Goal: Information Seeking & Learning: Learn about a topic

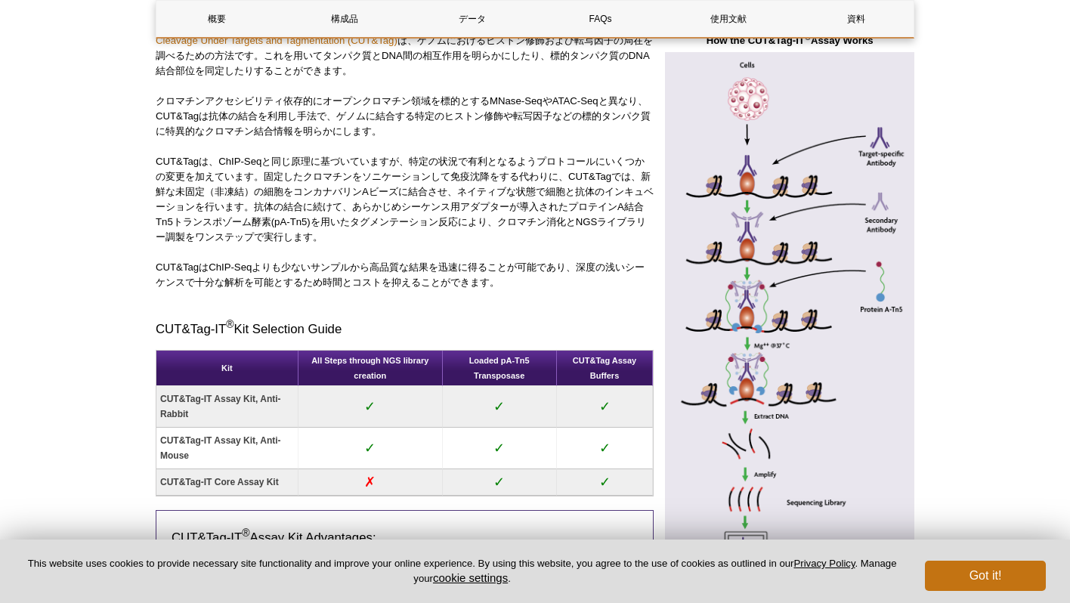
scroll to position [735, 0]
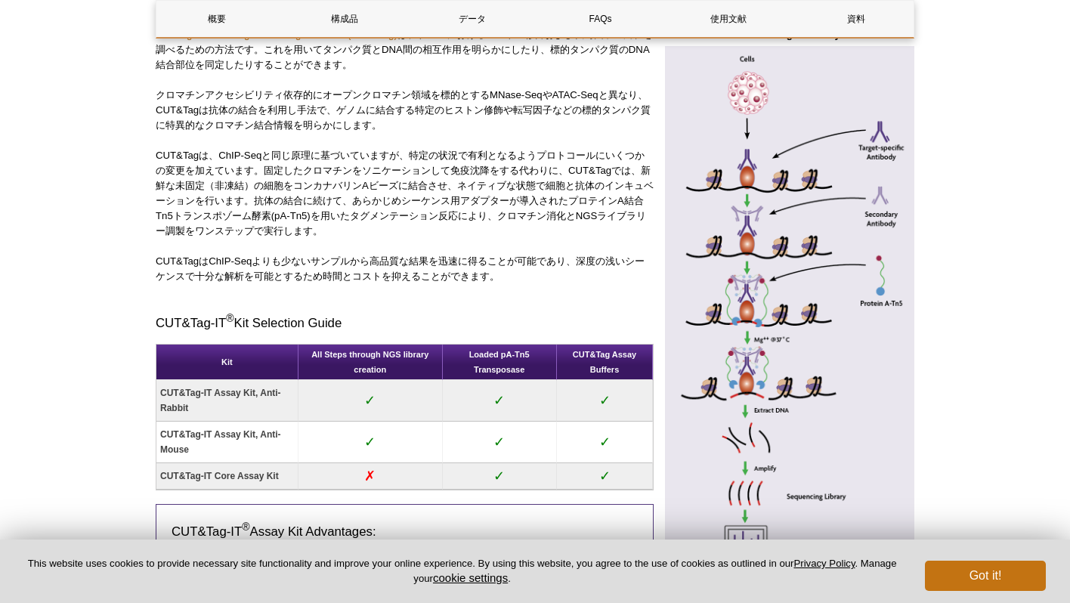
click at [373, 239] on p "CUT&Tagは、ChIP-Seqと同じ原理に基づいていますが、特定の状況で有利となるようプロトコールにいくつかの変更を加えています。固定したクロマチンをソニ…" at bounding box center [405, 193] width 498 height 91
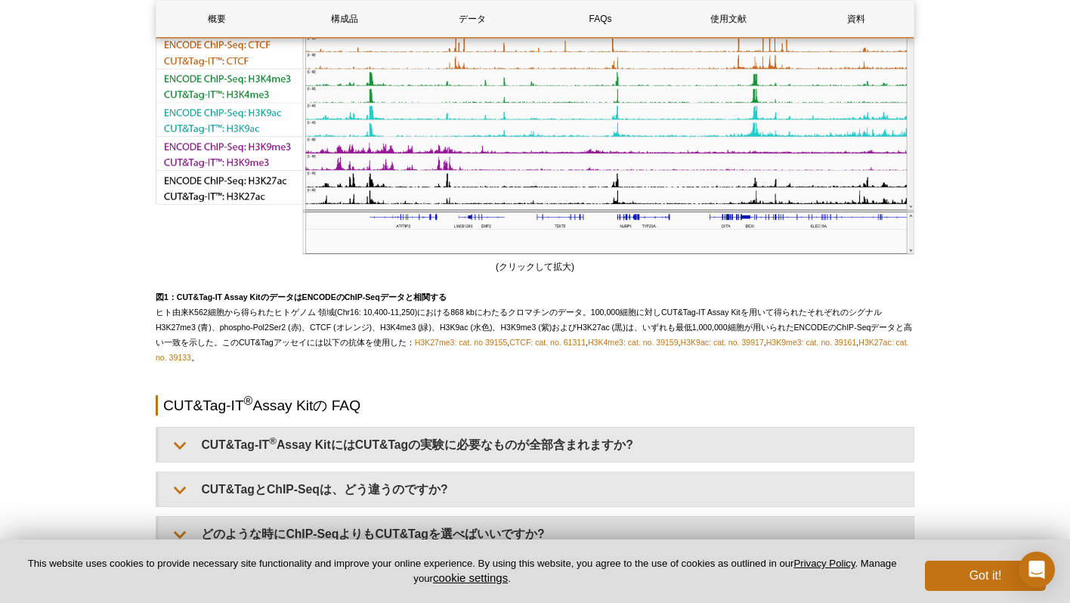
scroll to position [2991, 0]
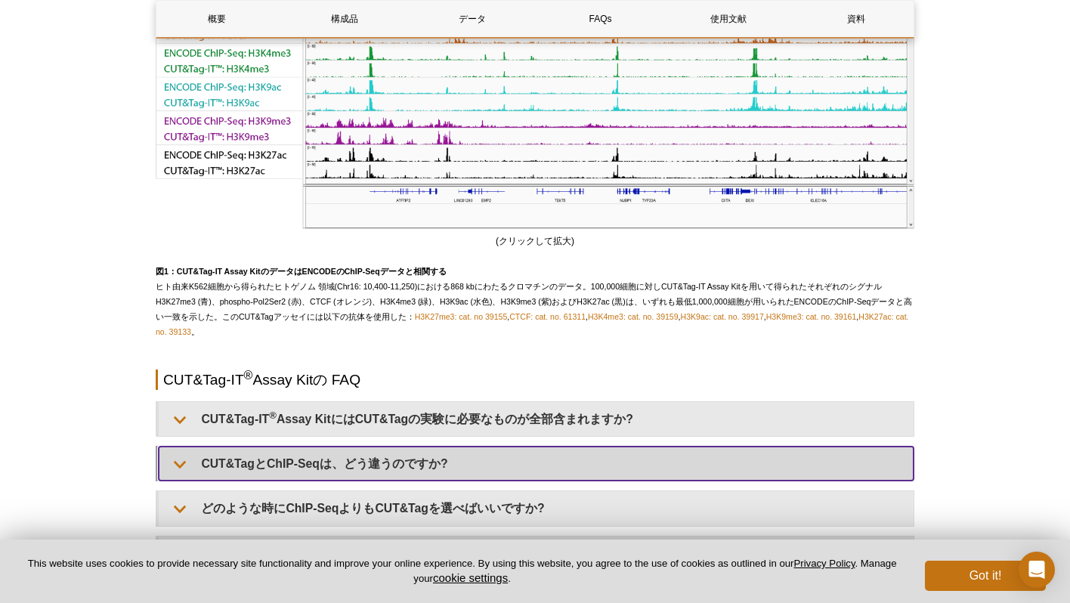
click at [385, 447] on summary "CUT&TagとChIP-Seqは、どう違うのですか?" at bounding box center [536, 464] width 755 height 34
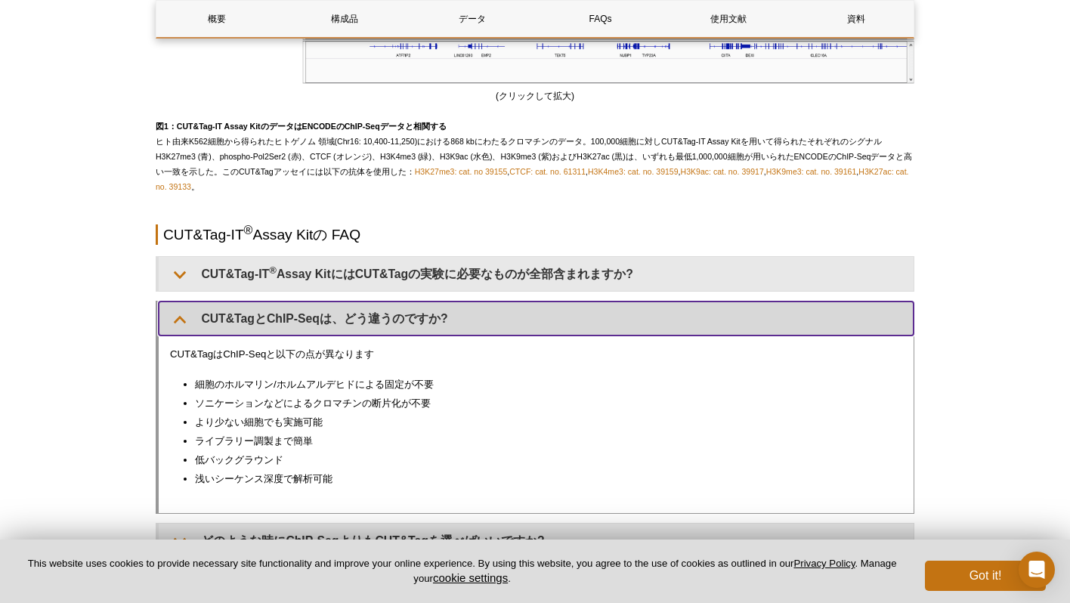
scroll to position [3138, 0]
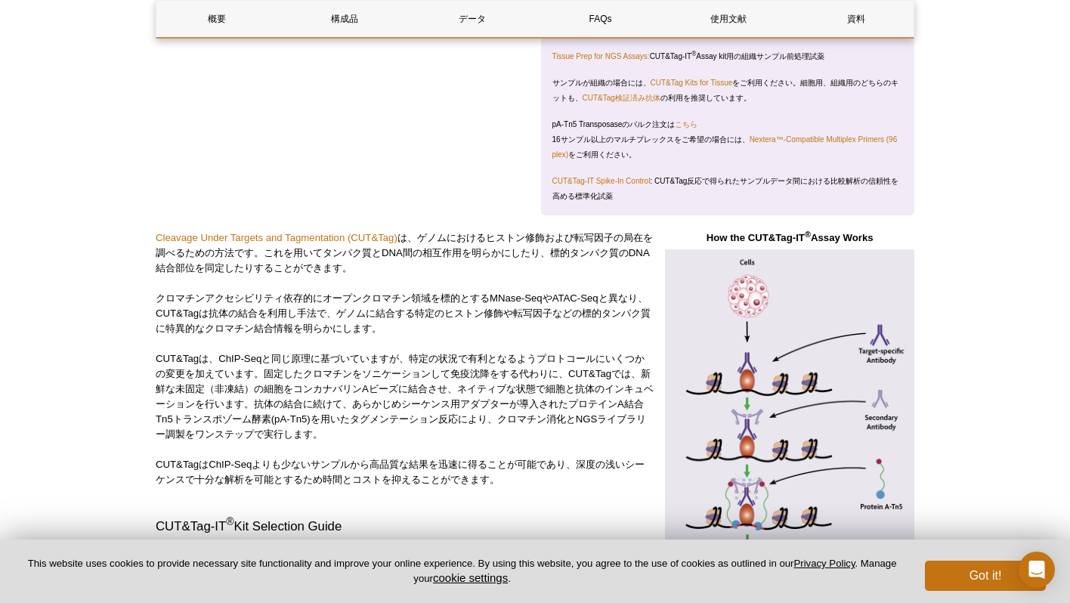
scroll to position [534, 0]
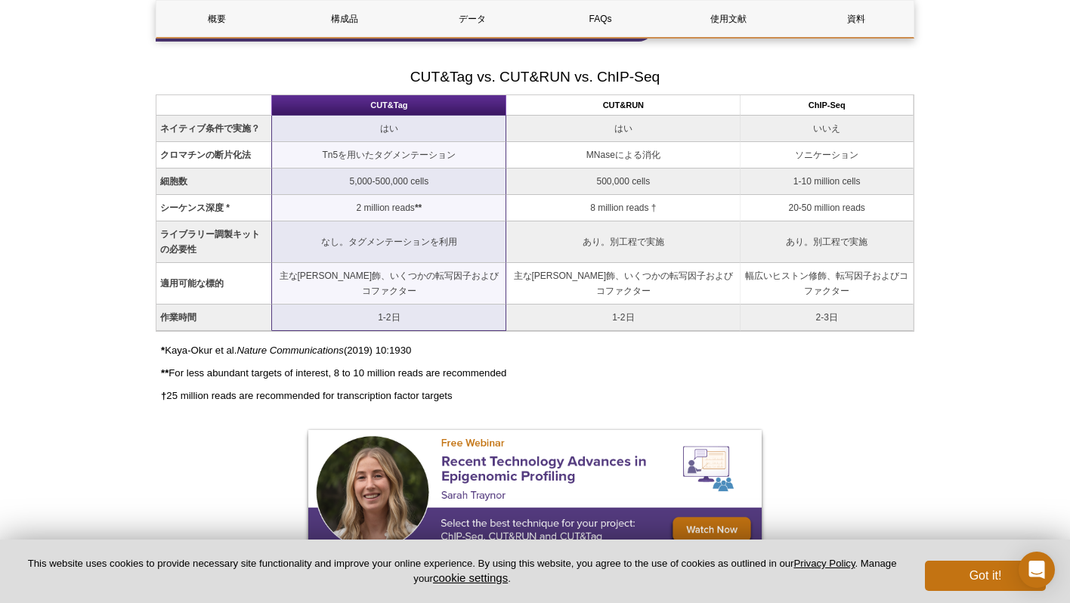
scroll to position [1532, 0]
